Goal: Transaction & Acquisition: Purchase product/service

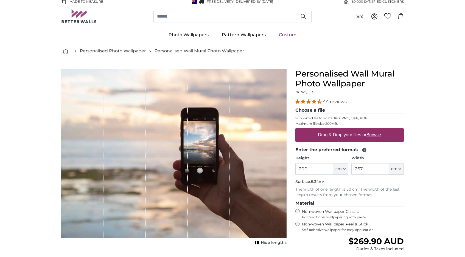
scroll to position [39, 0]
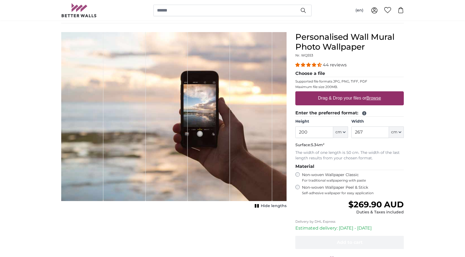
click at [303, 133] on input "200" at bounding box center [314, 133] width 38 height 12
type input "180"
click at [369, 130] on input "267" at bounding box center [370, 133] width 38 height 12
type input "2"
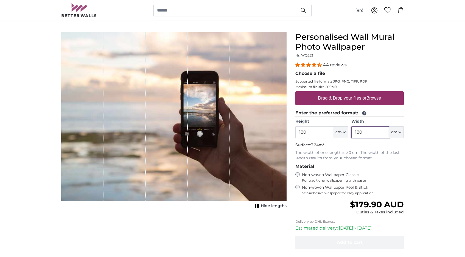
type input "180"
click at [371, 99] on u "Browse" at bounding box center [374, 98] width 15 height 5
click at [371, 93] on input "Drag & Drop your files or Browse" at bounding box center [349, 92] width 108 height 2
type input "**********"
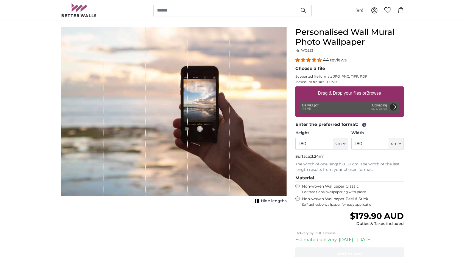
scroll to position [45, 0]
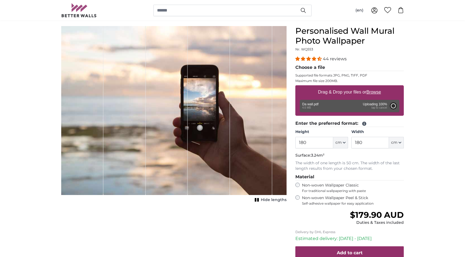
type input "200"
type input "264"
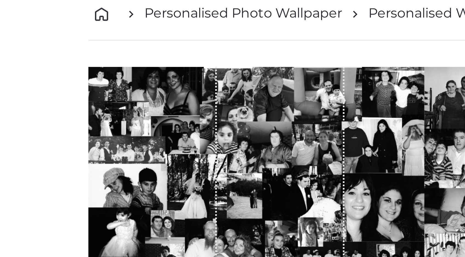
scroll to position [17, 0]
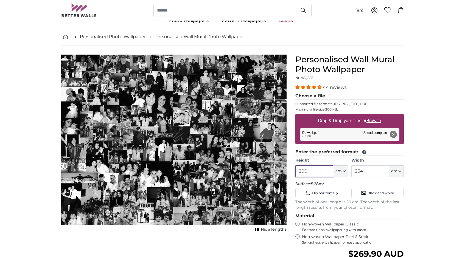
drag, startPoint x: 313, startPoint y: 166, endPoint x: 314, endPoint y: 170, distance: 3.6
click at [314, 170] on input "200" at bounding box center [314, 172] width 38 height 12
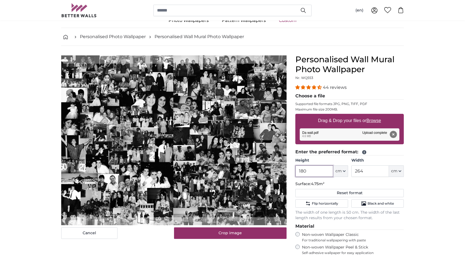
type input "180"
click at [356, 167] on input "264" at bounding box center [370, 172] width 38 height 12
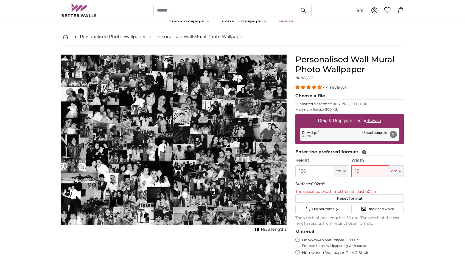
type input "180"
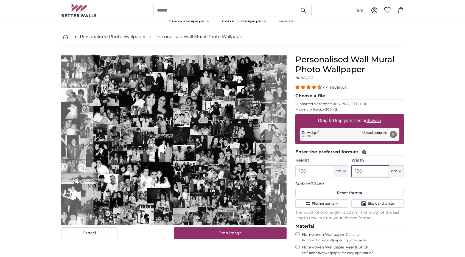
click at [227, 165] on cropper-handle at bounding box center [180, 141] width 172 height 172
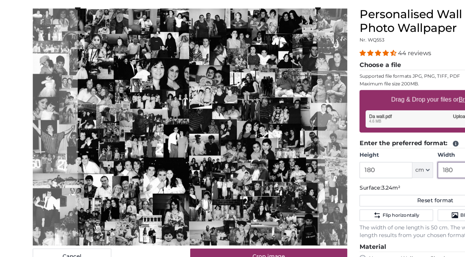
scroll to position [41, 0]
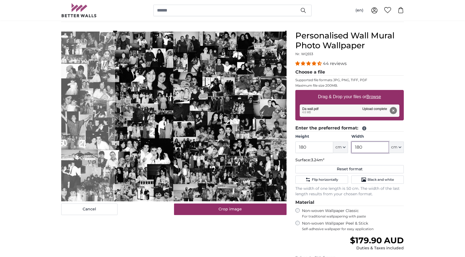
click at [239, 142] on cropper-handle at bounding box center [201, 117] width 172 height 172
type input "180"
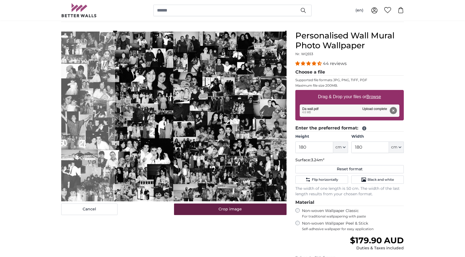
click at [231, 213] on button "Crop image" at bounding box center [230, 210] width 113 height 12
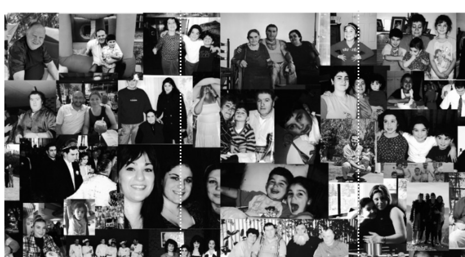
scroll to position [0, 0]
